Goal: Information Seeking & Learning: Learn about a topic

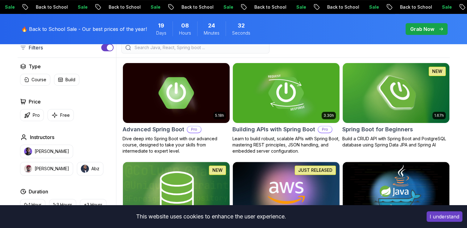
scroll to position [165, 0]
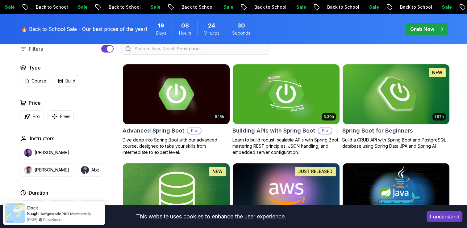
click at [208, 185] on img at bounding box center [176, 192] width 112 height 63
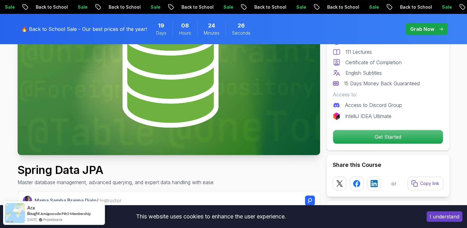
scroll to position [97, 0]
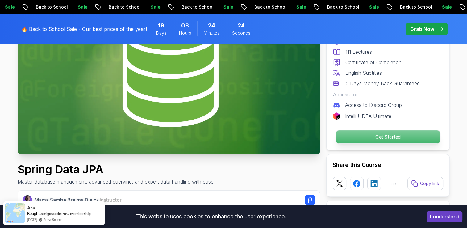
click at [385, 135] on p "Get Started" at bounding box center [387, 136] width 104 height 13
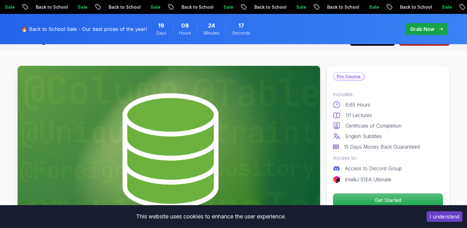
scroll to position [13, 0]
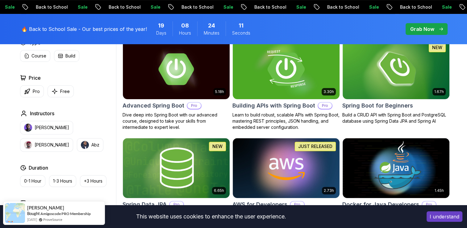
scroll to position [189, 0]
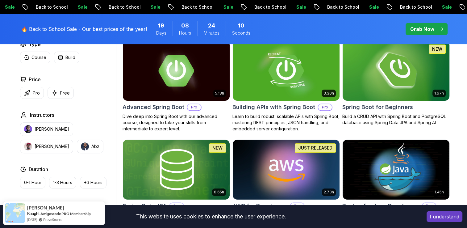
click at [433, 73] on img at bounding box center [396, 70] width 112 height 63
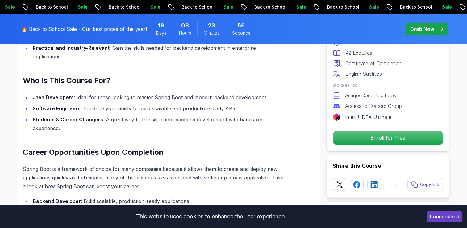
scroll to position [509, 0]
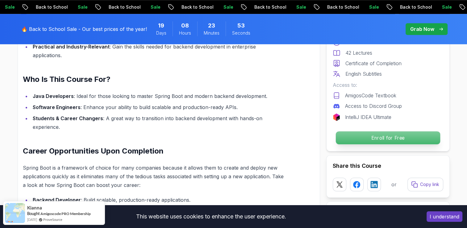
click at [375, 136] on p "Enroll for Free" at bounding box center [387, 137] width 104 height 13
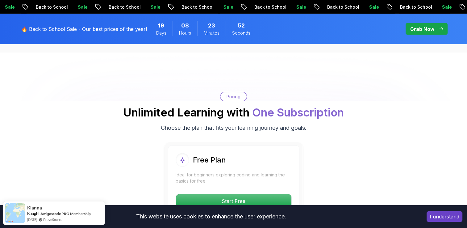
scroll to position [1254, 0]
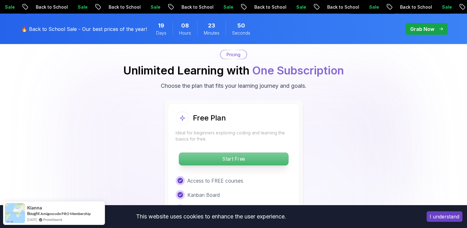
click at [262, 152] on p "Start Free" at bounding box center [234, 158] width 110 height 13
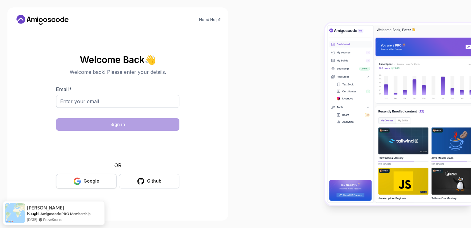
click at [99, 180] on button "Google" at bounding box center [86, 181] width 60 height 15
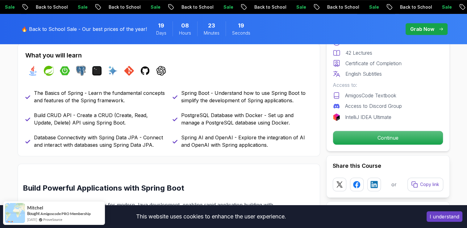
scroll to position [271, 0]
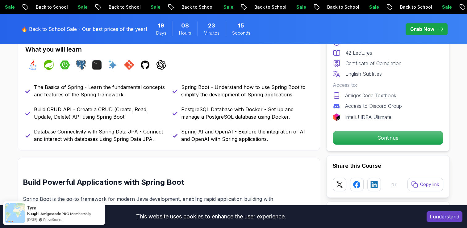
scroll to position [276, 0]
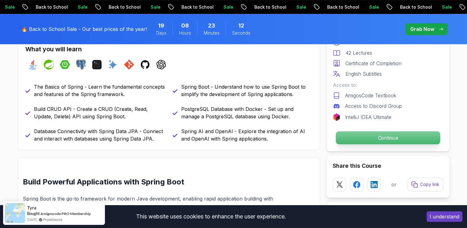
click at [373, 138] on p "Continue" at bounding box center [387, 137] width 104 height 13
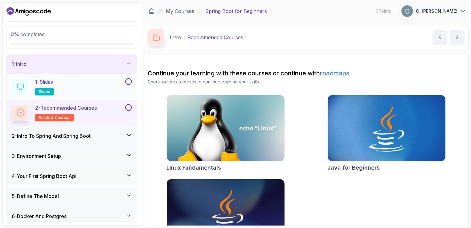
click at [48, 89] on span "slides" at bounding box center [44, 91] width 11 height 5
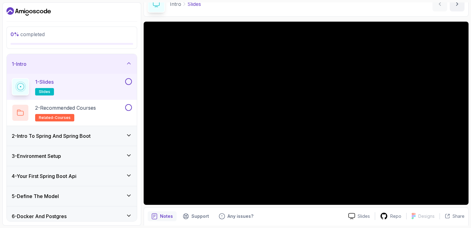
scroll to position [55, 0]
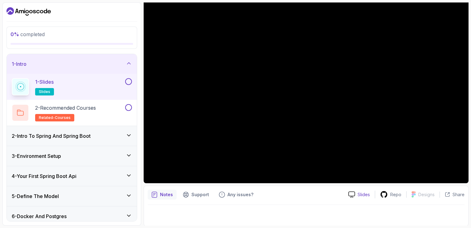
click at [360, 195] on p "Slides" at bounding box center [364, 194] width 12 height 6
click at [128, 80] on button at bounding box center [128, 81] width 7 height 7
click at [96, 113] on h2 "2 - Recommended Courses related-courses" at bounding box center [65, 112] width 61 height 17
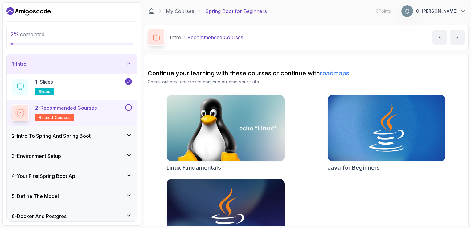
scroll to position [36, 0]
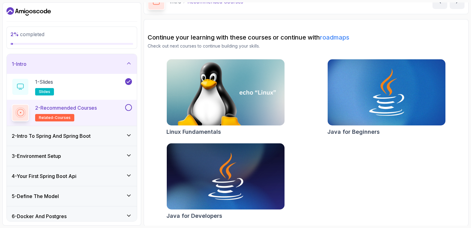
click at [130, 107] on button at bounding box center [128, 107] width 7 height 7
click at [114, 136] on div "2 - Intro To Spring And Spring Boot" at bounding box center [72, 135] width 120 height 7
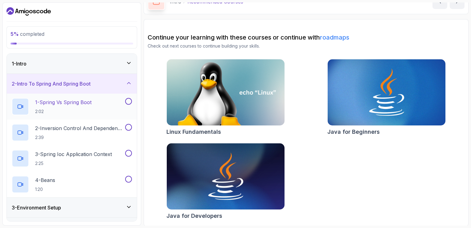
click at [130, 102] on button at bounding box center [128, 101] width 7 height 7
click at [89, 104] on p "1 - Spring Vs Spring Boot" at bounding box center [63, 101] width 56 height 7
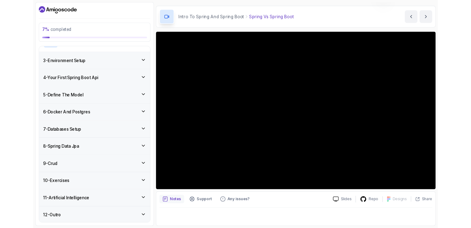
scroll to position [18, 0]
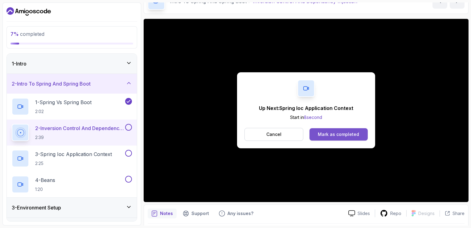
click at [325, 135] on div "Mark as completed" at bounding box center [338, 134] width 41 height 6
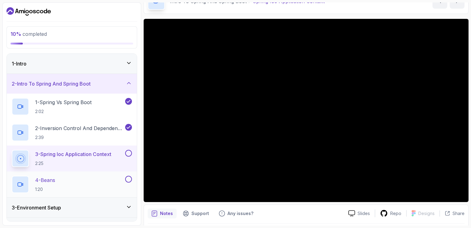
scroll to position [41, 0]
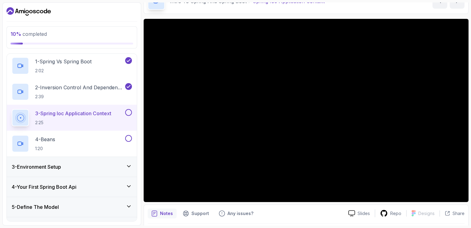
click at [132, 166] on icon at bounding box center [129, 166] width 6 height 6
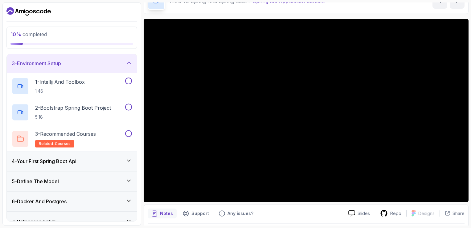
scroll to position [40, 0]
click at [127, 62] on icon at bounding box center [129, 63] width 6 height 6
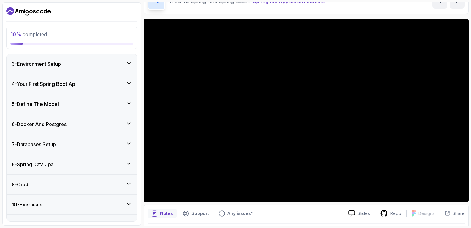
scroll to position [0, 0]
click at [128, 56] on div "1 - Intro" at bounding box center [72, 64] width 130 height 20
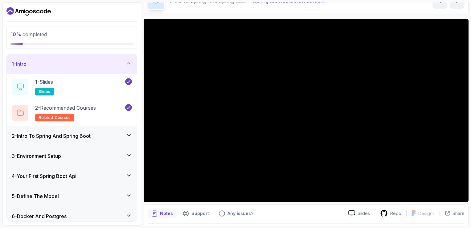
click at [131, 136] on icon at bounding box center [129, 135] width 6 height 6
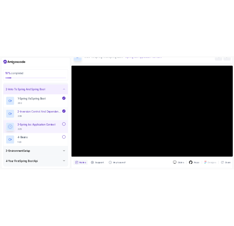
scroll to position [17, 0]
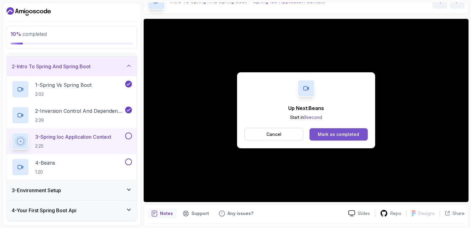
click at [326, 133] on div "Mark as completed" at bounding box center [338, 134] width 41 height 6
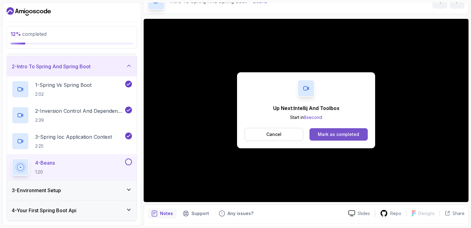
click at [357, 133] on div "Mark as completed" at bounding box center [338, 134] width 41 height 6
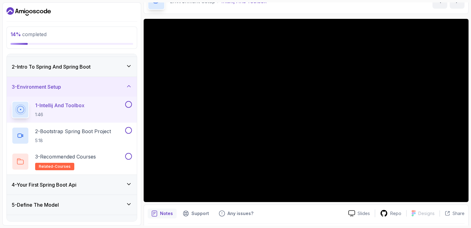
click at [128, 107] on button at bounding box center [128, 104] width 7 height 7
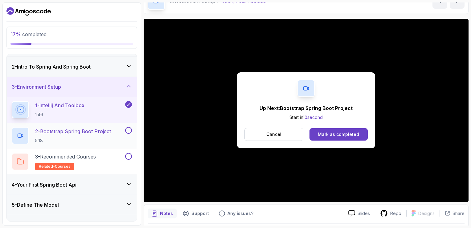
click at [106, 129] on p "2 - Bootstrap Spring Boot Project" at bounding box center [73, 130] width 76 height 7
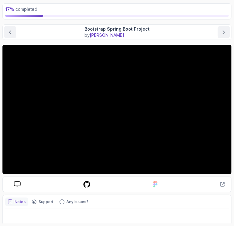
scroll to position [34, 0]
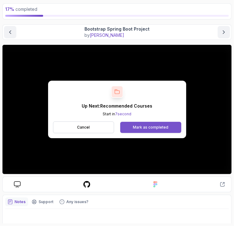
click at [165, 124] on button "Mark as completed" at bounding box center [150, 127] width 61 height 11
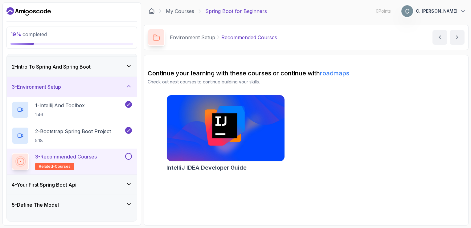
click at [128, 156] on button at bounding box center [128, 156] width 7 height 7
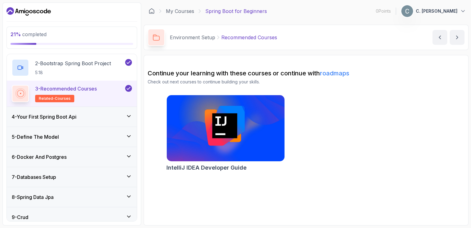
click at [131, 117] on icon at bounding box center [129, 116] width 6 height 6
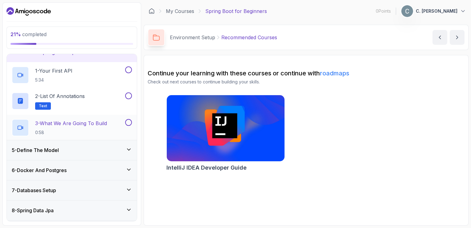
scroll to position [72, 0]
click at [89, 75] on div "1 - Your First API 5:34" at bounding box center [68, 74] width 112 height 17
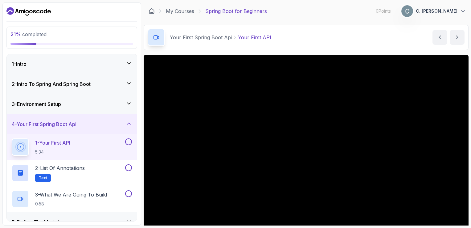
scroll to position [32, 0]
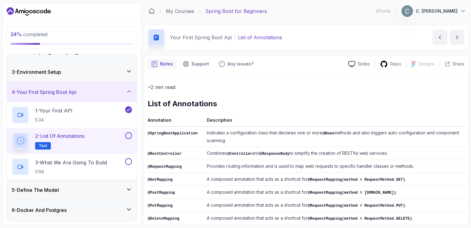
click at [127, 135] on button at bounding box center [128, 135] width 7 height 7
click at [110, 158] on div "3 - What We Are Going To Build 0:58" at bounding box center [68, 166] width 112 height 17
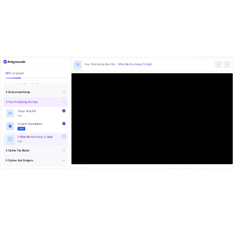
scroll to position [23, 0]
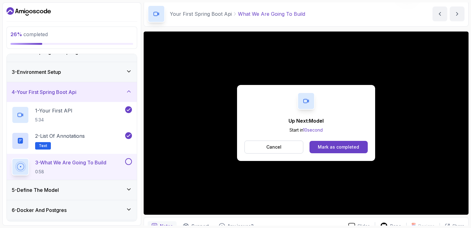
click at [130, 89] on icon at bounding box center [129, 91] width 6 height 6
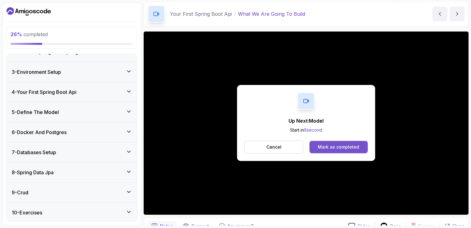
click at [332, 146] on div "Mark as completed" at bounding box center [338, 147] width 41 height 6
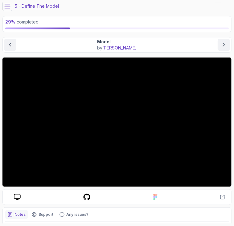
scroll to position [21, 0]
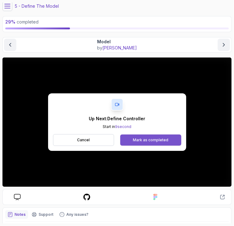
click at [159, 139] on div "Mark as completed" at bounding box center [150, 139] width 35 height 5
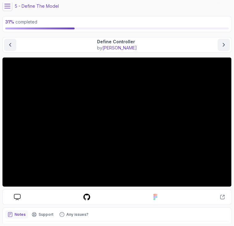
scroll to position [52, 0]
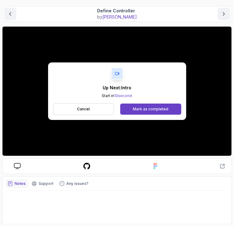
drag, startPoint x: 106, startPoint y: 58, endPoint x: 136, endPoint y: 97, distance: 49.3
click at [136, 97] on div "Up Next: Intro Start in 10 second Cancel Mark as completed" at bounding box center [117, 90] width 138 height 57
click at [140, 104] on button "Mark as completed" at bounding box center [150, 108] width 61 height 11
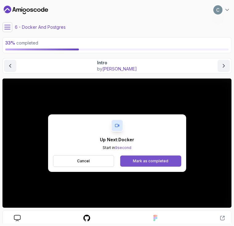
click at [144, 157] on button "Mark as completed" at bounding box center [150, 160] width 61 height 11
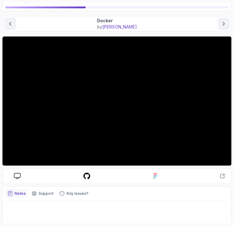
scroll to position [42, 0]
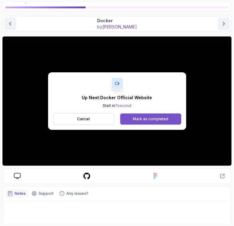
click at [163, 116] on div "Mark as completed" at bounding box center [150, 118] width 35 height 5
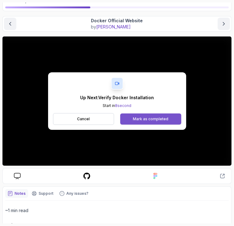
click at [151, 116] on div "Mark as completed" at bounding box center [150, 118] width 35 height 5
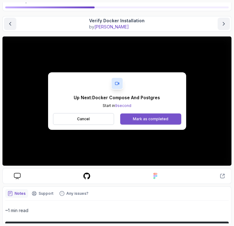
click at [152, 121] on div "Mark as completed" at bounding box center [150, 118] width 35 height 5
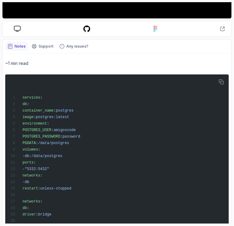
scroll to position [210, 0]
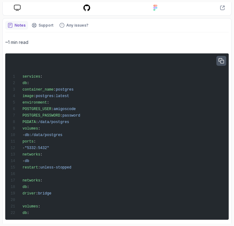
click at [221, 64] on button "button" at bounding box center [222, 61] width 10 height 10
click at [221, 61] on icon "button" at bounding box center [221, 60] width 5 height 5
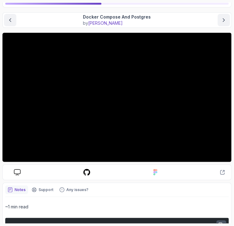
scroll to position [31, 0]
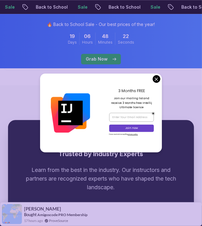
scroll to position [1685, 0]
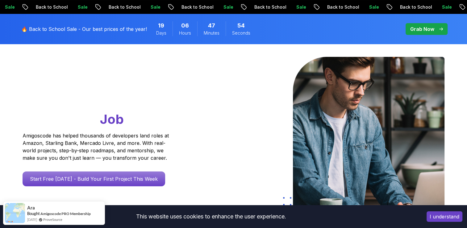
scroll to position [0, 0]
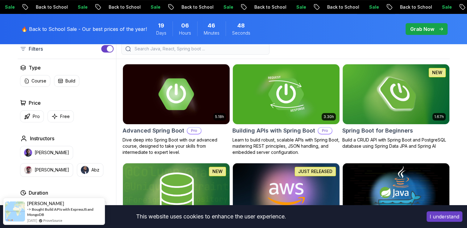
scroll to position [165, 0]
click at [409, 85] on img at bounding box center [396, 94] width 112 height 63
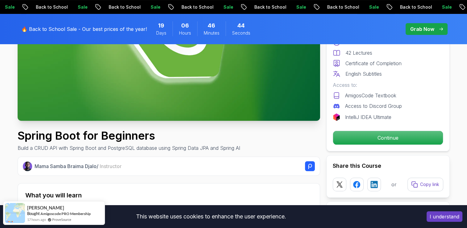
scroll to position [131, 0]
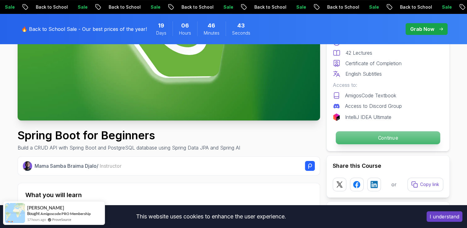
click at [386, 141] on p "Continue" at bounding box center [387, 137] width 104 height 13
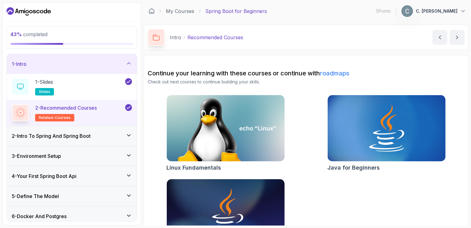
click at [126, 136] on icon at bounding box center [129, 135] width 6 height 6
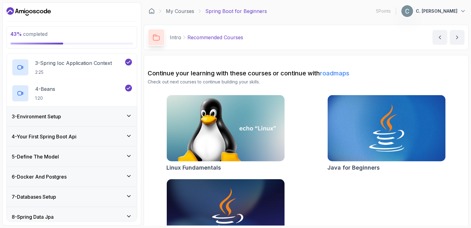
scroll to position [91, 0]
click at [130, 110] on div "3 - Environment Setup" at bounding box center [72, 116] width 130 height 20
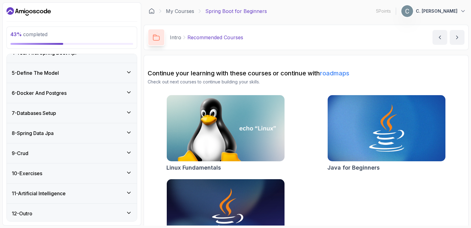
scroll to position [150, 0]
click at [128, 76] on div "5 - Define The Model" at bounding box center [72, 72] width 130 height 20
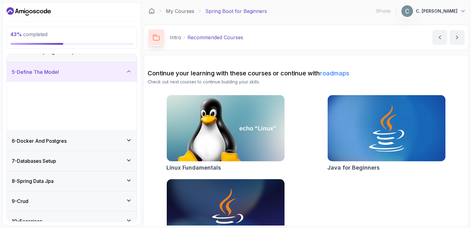
scroll to position [72, 0]
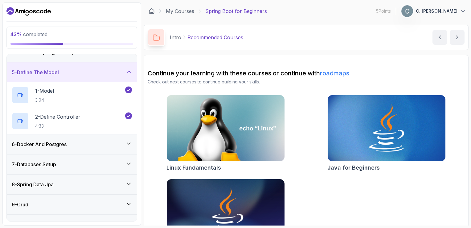
click at [127, 150] on div "6 - Docker And Postgres" at bounding box center [72, 144] width 130 height 20
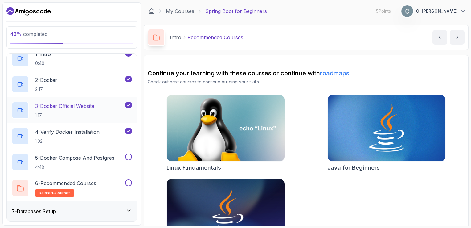
scroll to position [130, 0]
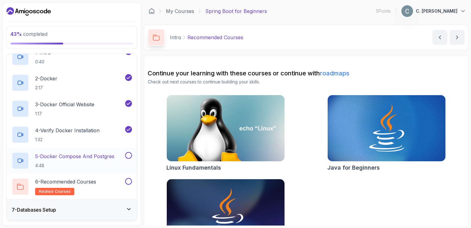
click at [106, 156] on p "5 - Docker Compose And Postgres" at bounding box center [74, 155] width 79 height 7
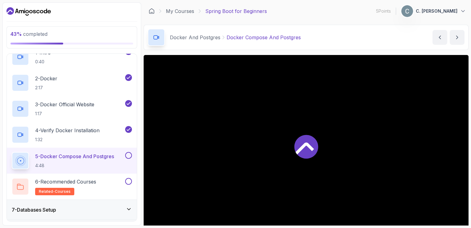
click at [304, 150] on icon at bounding box center [307, 147] width 24 height 24
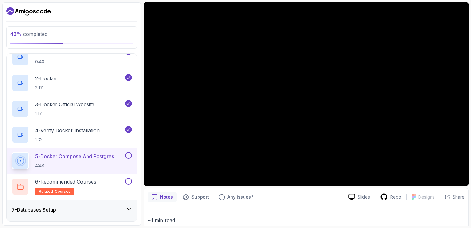
scroll to position [54, 0]
